Goal: Browse casually

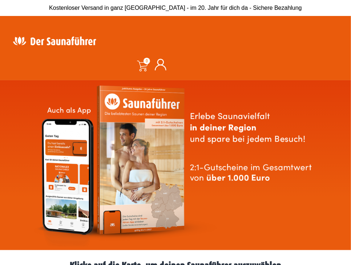
click at [170, 138] on img at bounding box center [175, 165] width 285 height 163
